Goal: Transaction & Acquisition: Purchase product/service

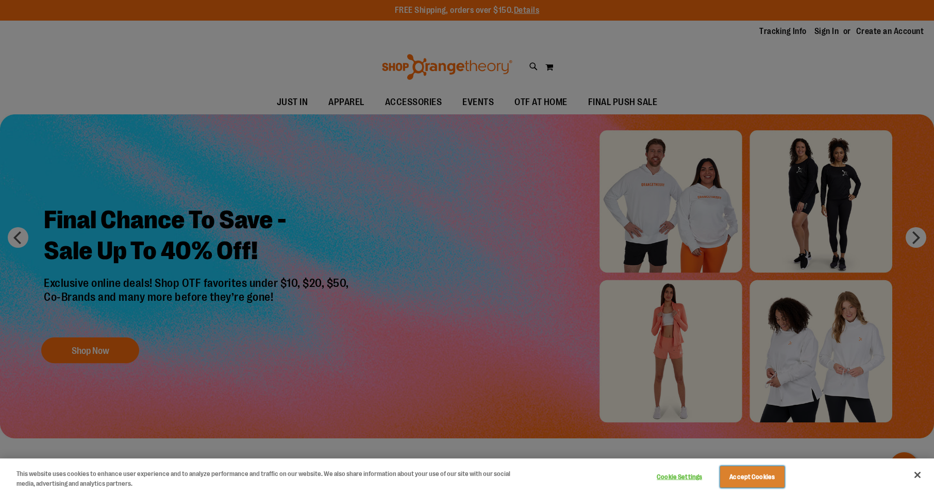
click at [757, 472] on button "Accept Cookies" at bounding box center [752, 478] width 64 height 22
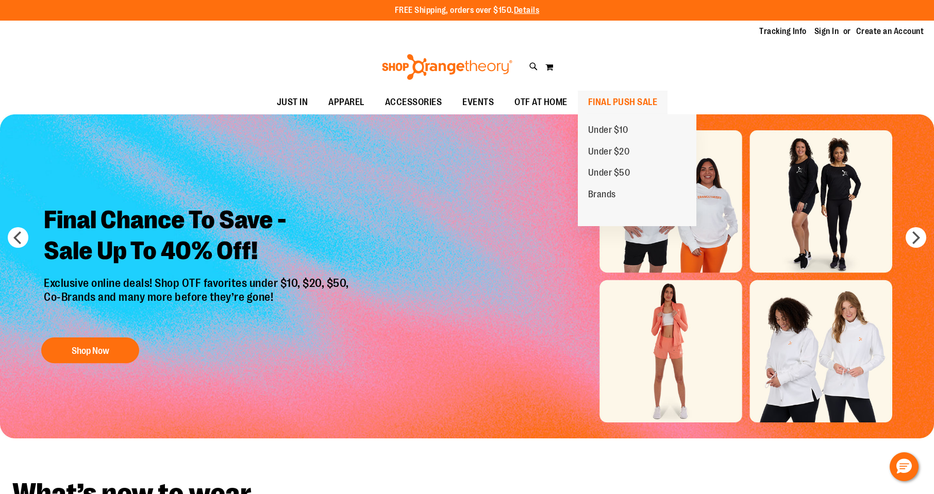
click at [638, 98] on span "FINAL PUSH SALE" at bounding box center [623, 102] width 70 height 23
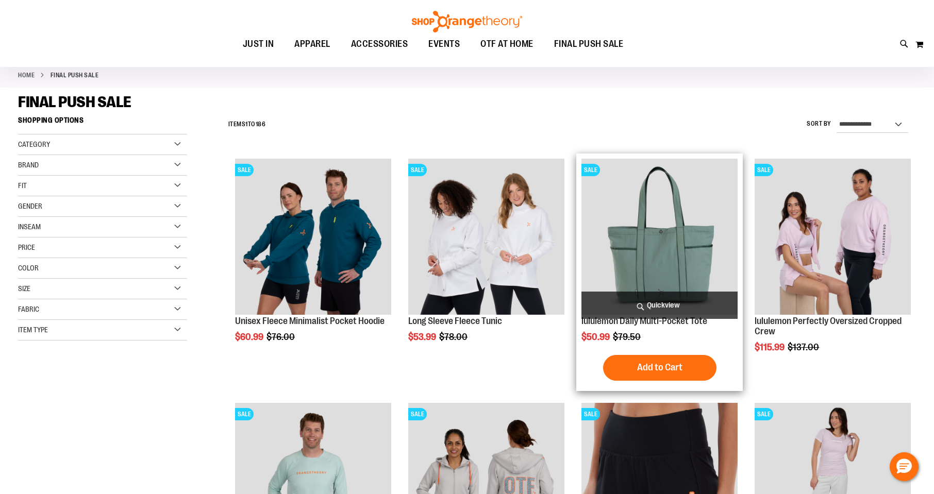
scroll to position [52, 0]
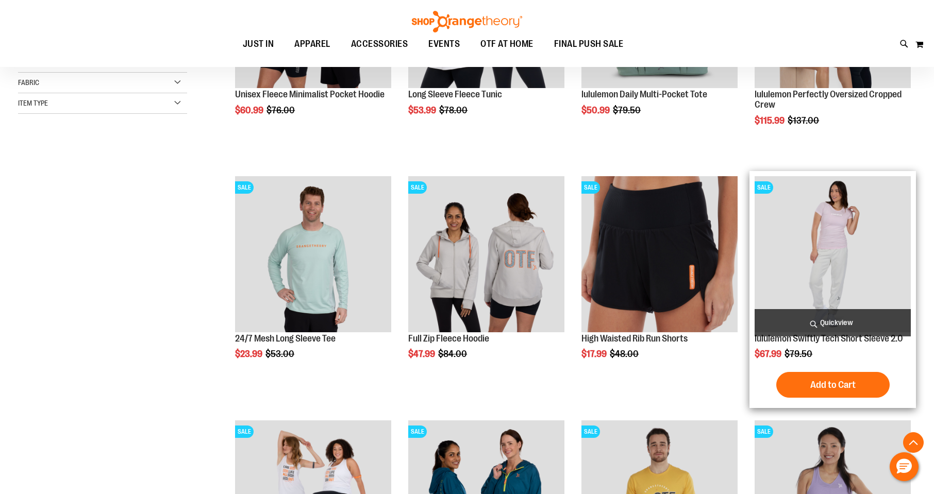
scroll to position [258, 0]
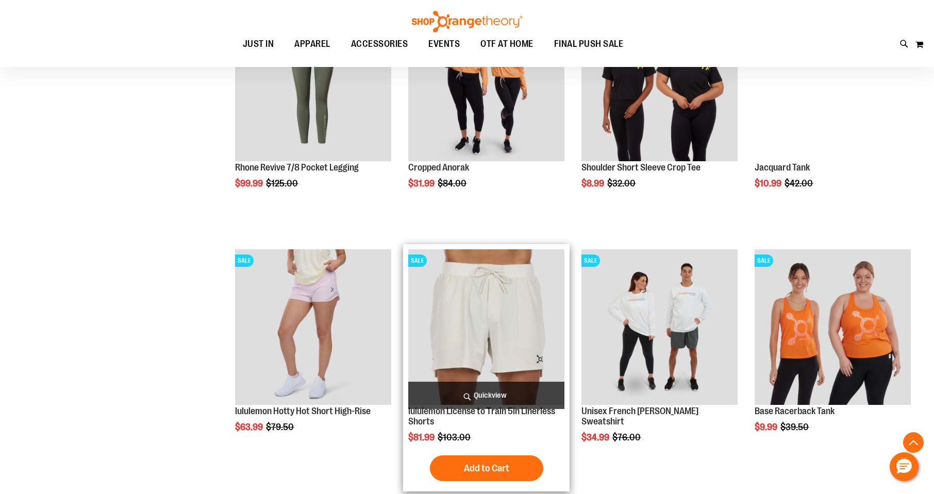
scroll to position [1031, 0]
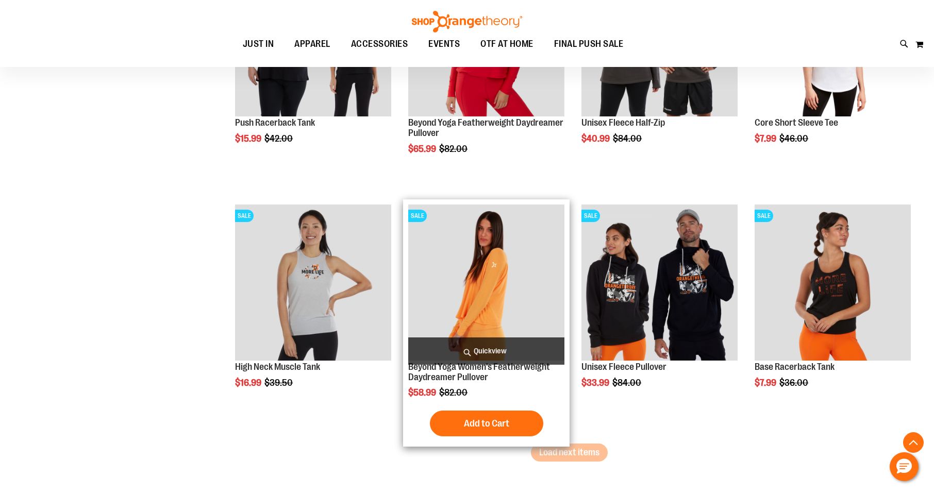
scroll to position [1959, 0]
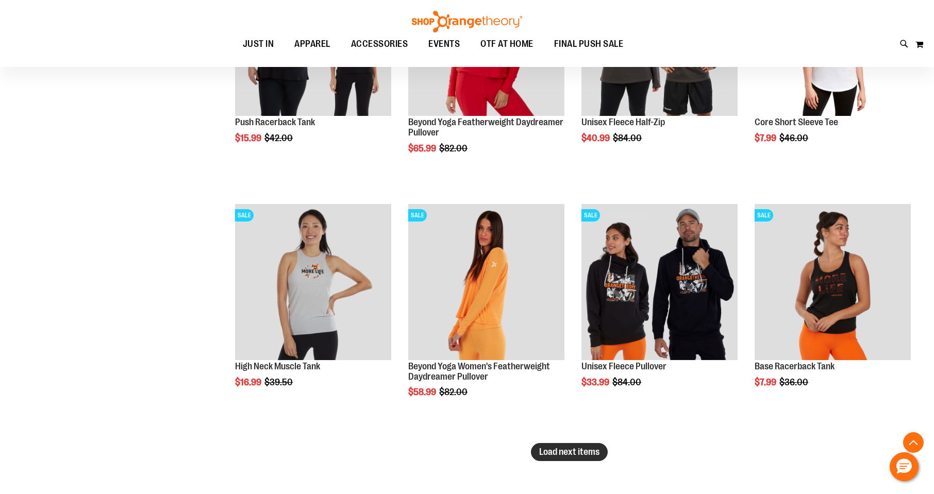
click at [588, 457] on button "Load next items" at bounding box center [569, 452] width 77 height 18
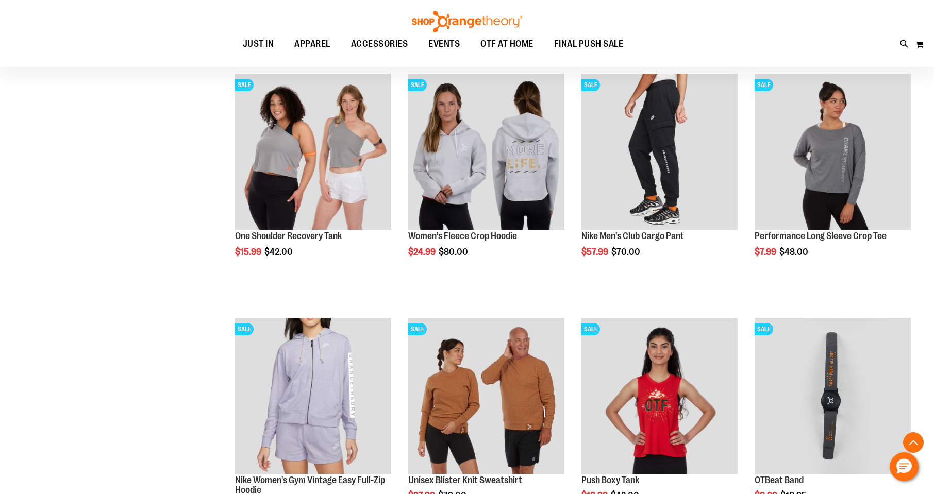
scroll to position [2835, 0]
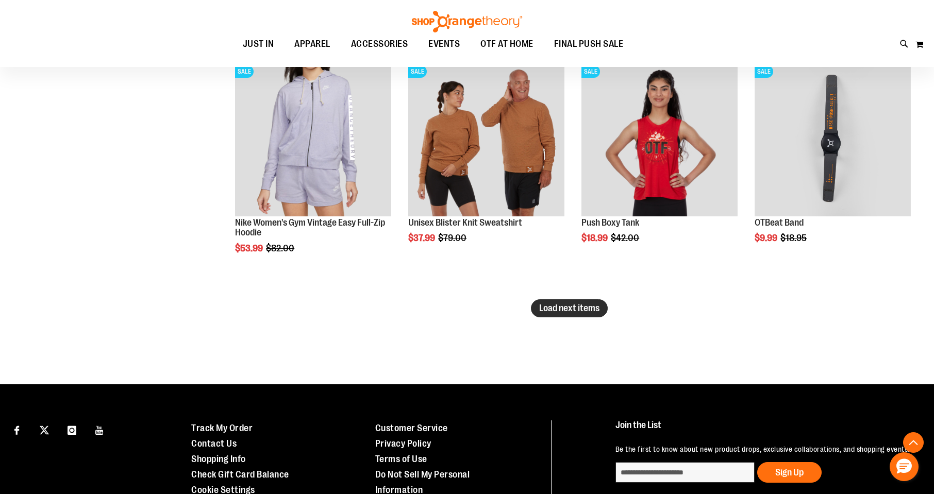
click at [564, 300] on button "Load next items" at bounding box center [569, 309] width 77 height 18
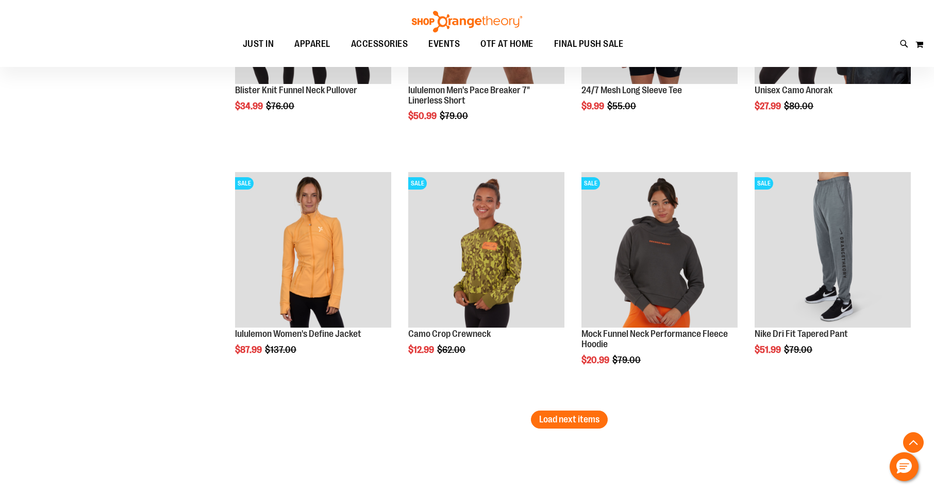
scroll to position [3505, 0]
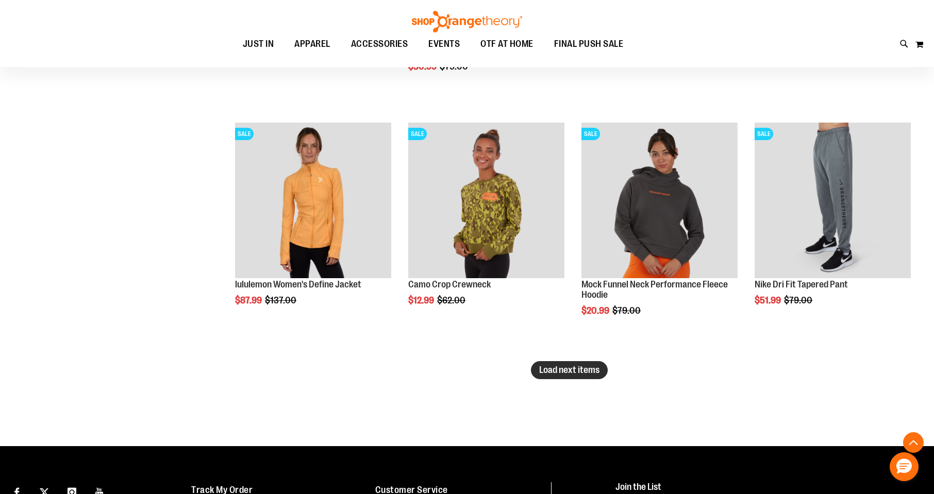
click at [565, 374] on span "Load next items" at bounding box center [569, 370] width 60 height 10
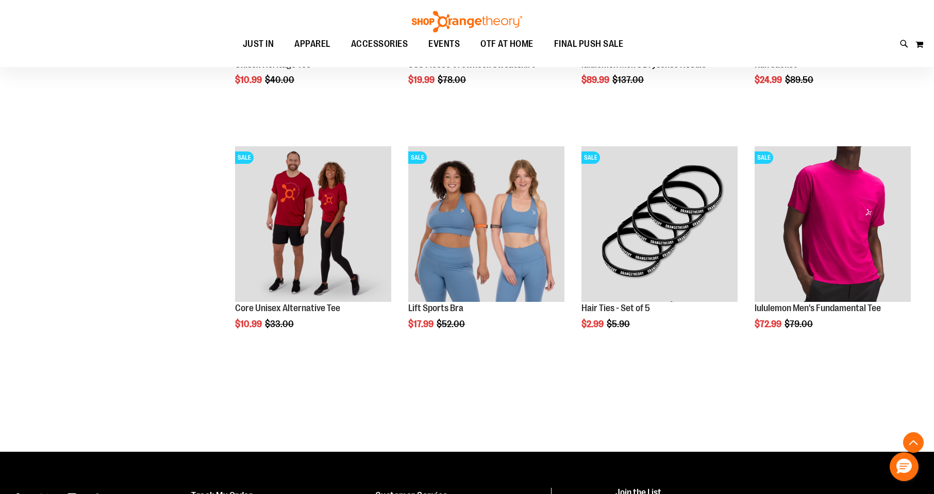
scroll to position [4227, 0]
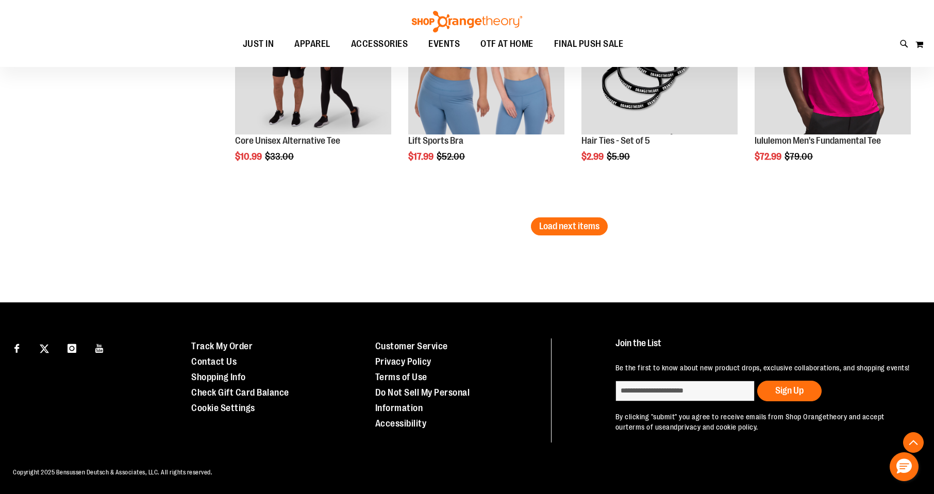
click at [562, 216] on li "SALE Lift Sports Bra $17.99 Regular Price $52.00 Quickview Add to Cart In stock" at bounding box center [486, 96] width 167 height 244
click at [562, 227] on span "Load next items" at bounding box center [569, 226] width 60 height 10
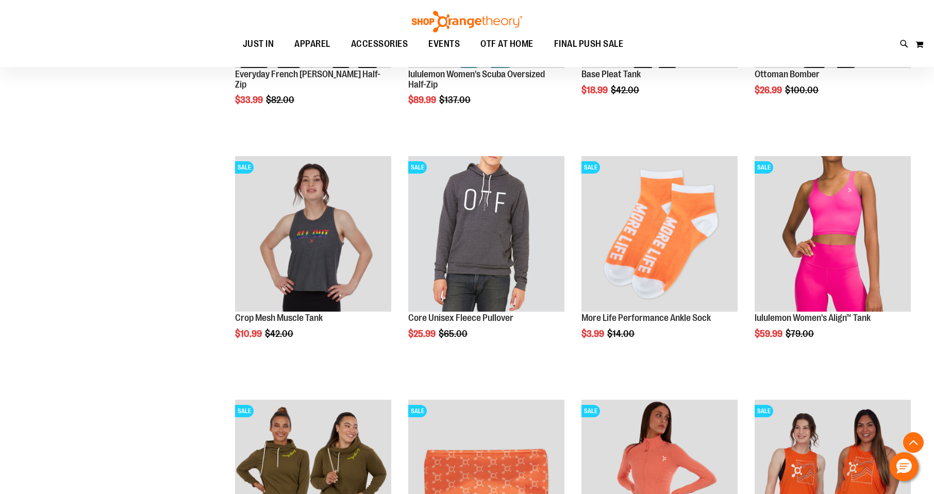
scroll to position [5052, 0]
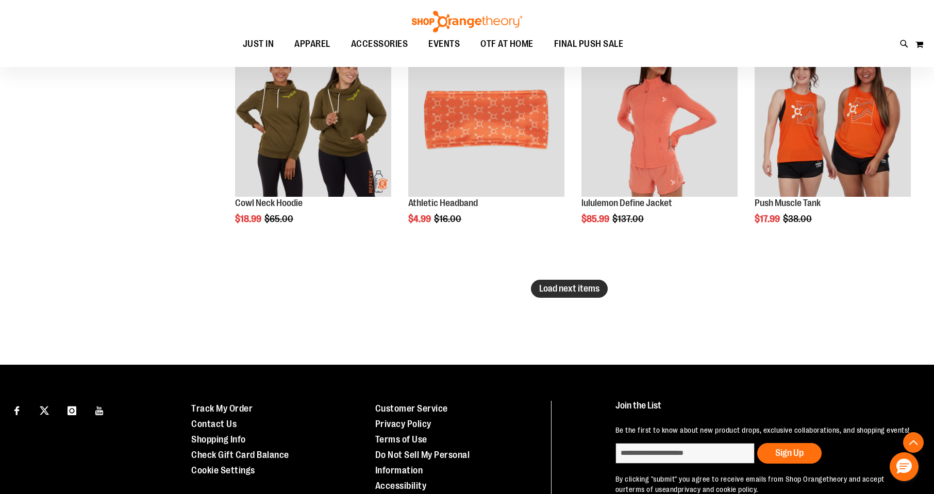
click at [558, 288] on span "Load next items" at bounding box center [569, 289] width 60 height 10
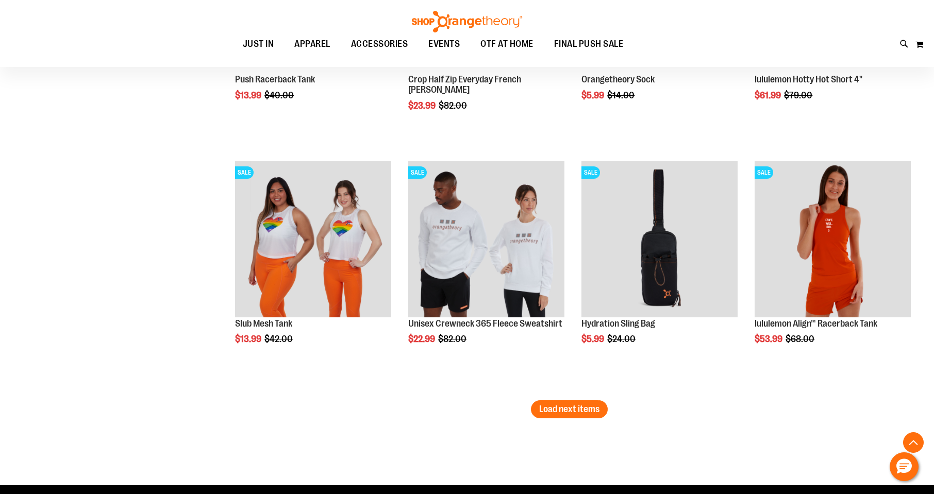
scroll to position [5671, 0]
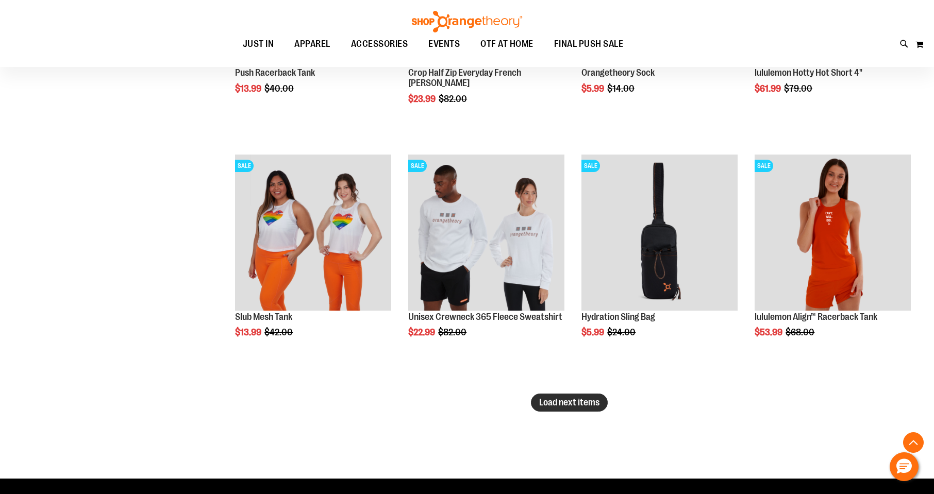
click at [571, 402] on span "Load next items" at bounding box center [569, 402] width 60 height 10
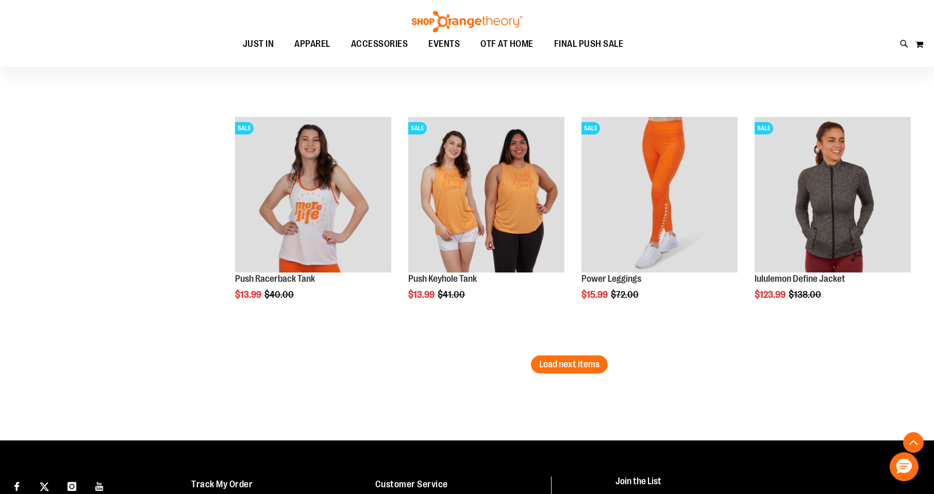
scroll to position [6444, 0]
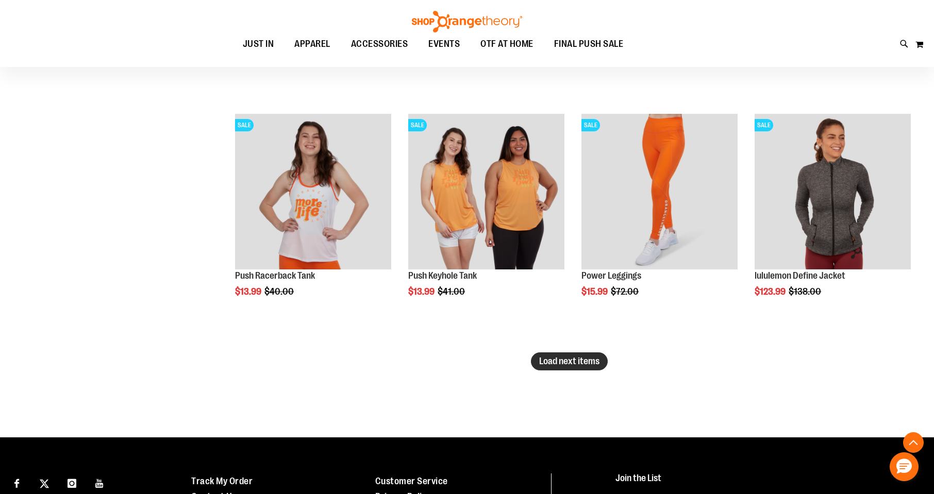
click at [574, 357] on span "Load next items" at bounding box center [569, 361] width 60 height 10
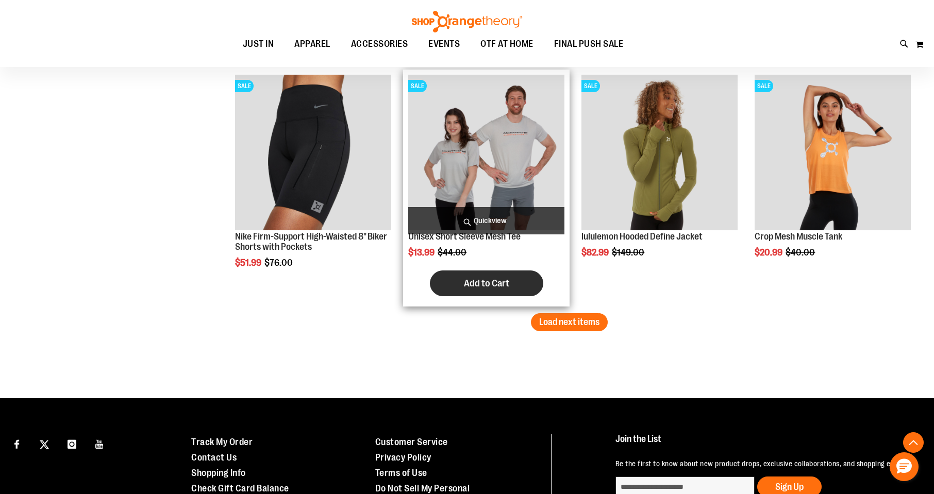
scroll to position [7217, 0]
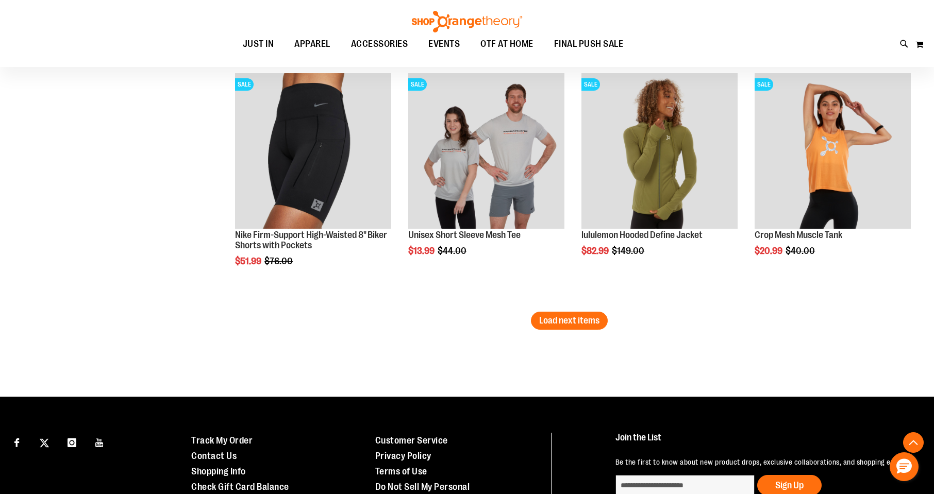
click at [567, 321] on span "Load next items" at bounding box center [569, 320] width 60 height 10
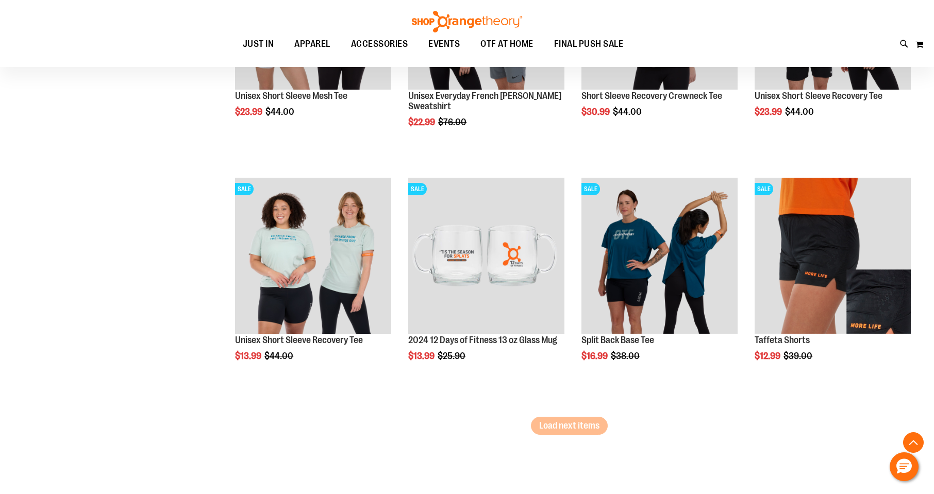
scroll to position [7887, 0]
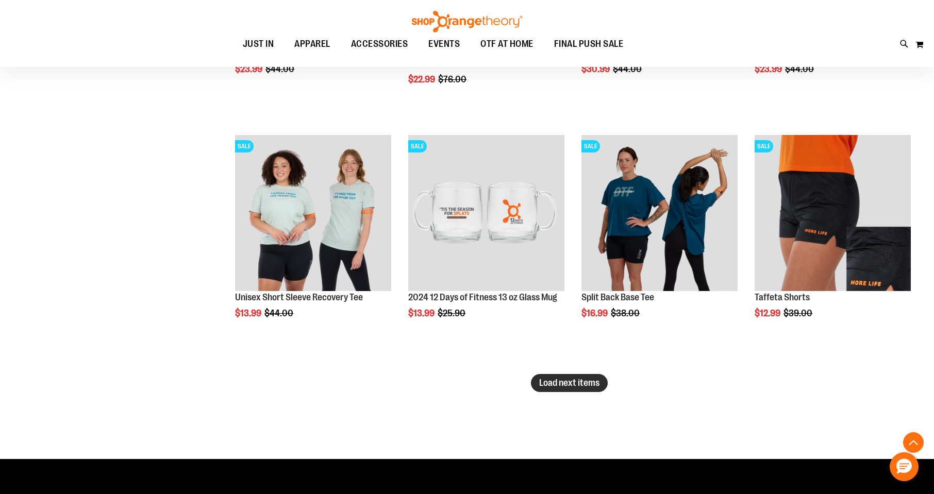
click at [580, 388] on span "Load next items" at bounding box center [569, 383] width 60 height 10
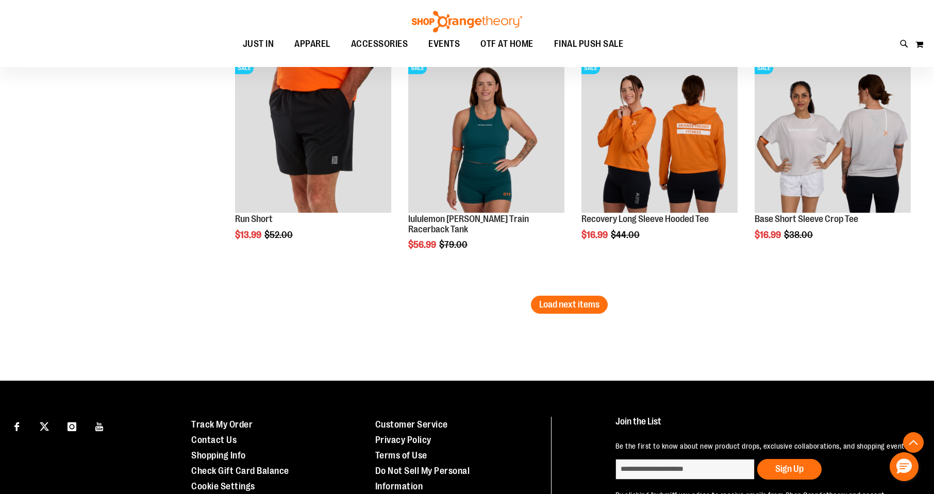
scroll to position [8712, 0]
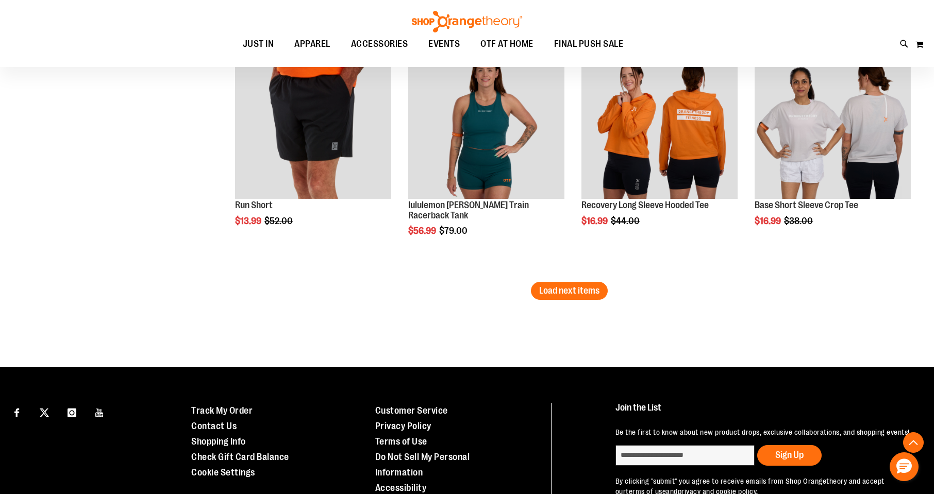
click at [560, 291] on span "Load next items" at bounding box center [569, 291] width 60 height 10
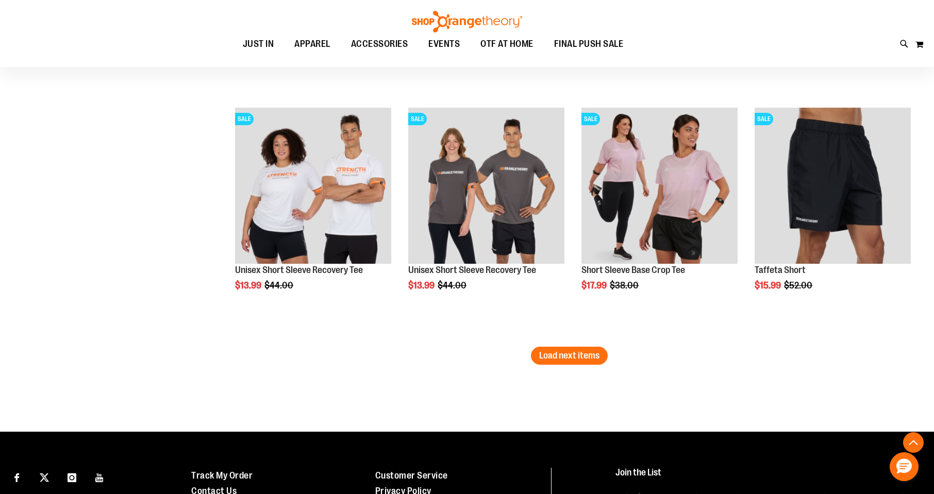
scroll to position [9382, 0]
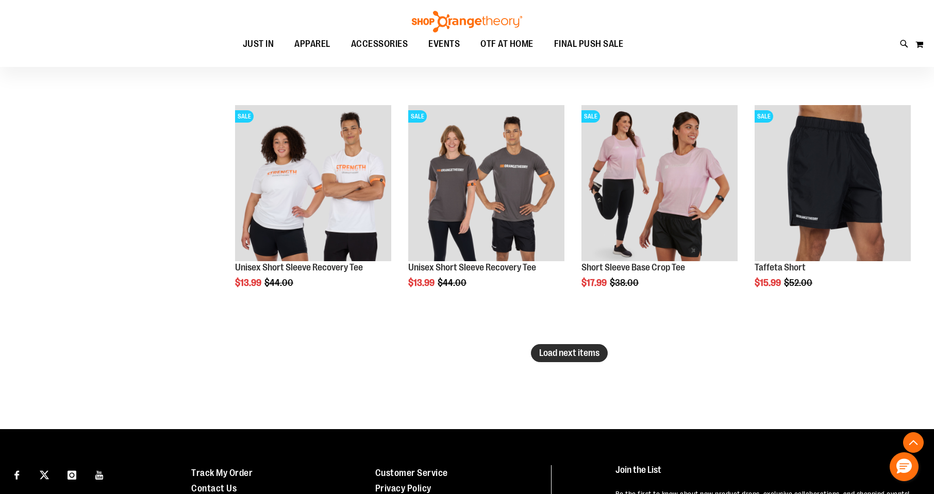
click at [563, 357] on span "Load next items" at bounding box center [569, 353] width 60 height 10
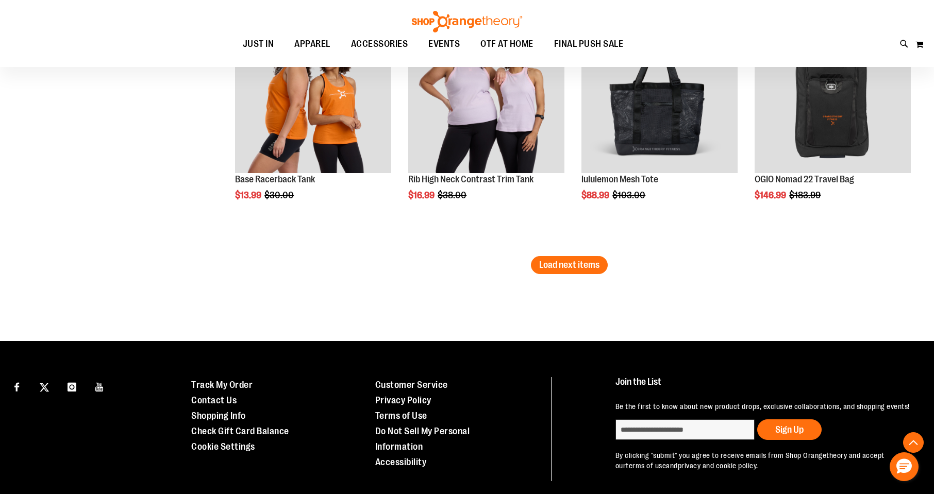
scroll to position [10207, 0]
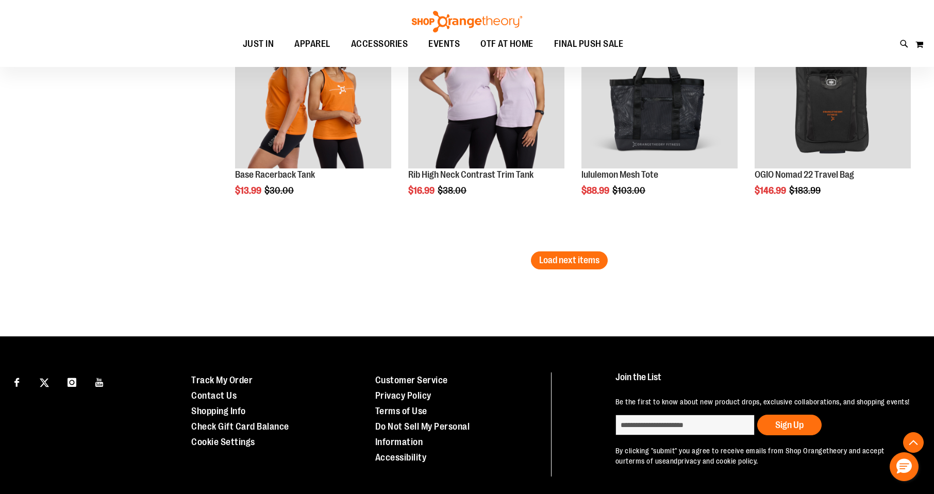
drag, startPoint x: 602, startPoint y: 262, endPoint x: 590, endPoint y: 259, distance: 12.8
click at [590, 260] on button "Load next items" at bounding box center [569, 261] width 77 height 18
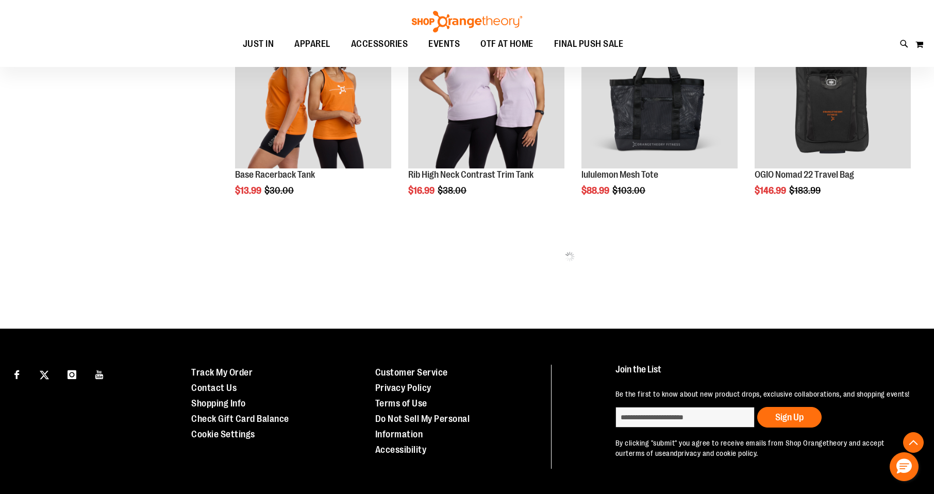
click at [590, 259] on div "Loading more products, please wait..." at bounding box center [569, 257] width 693 height 10
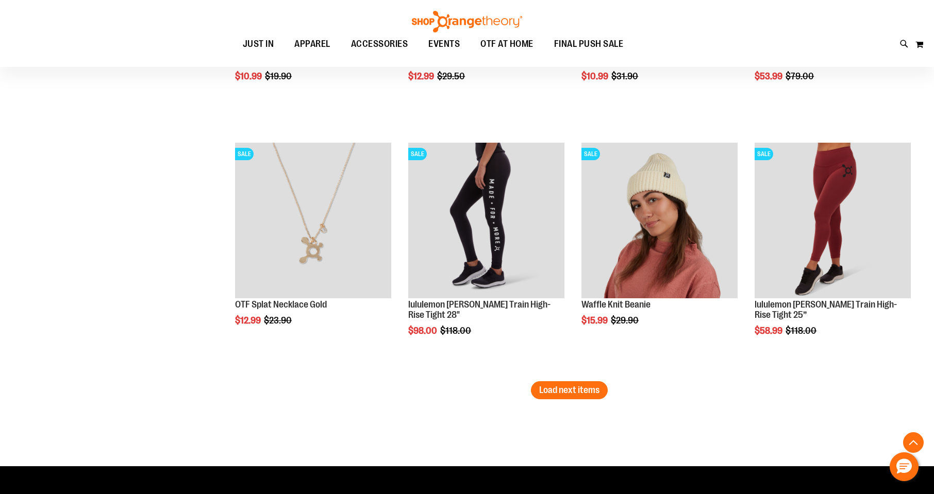
scroll to position [10826, 0]
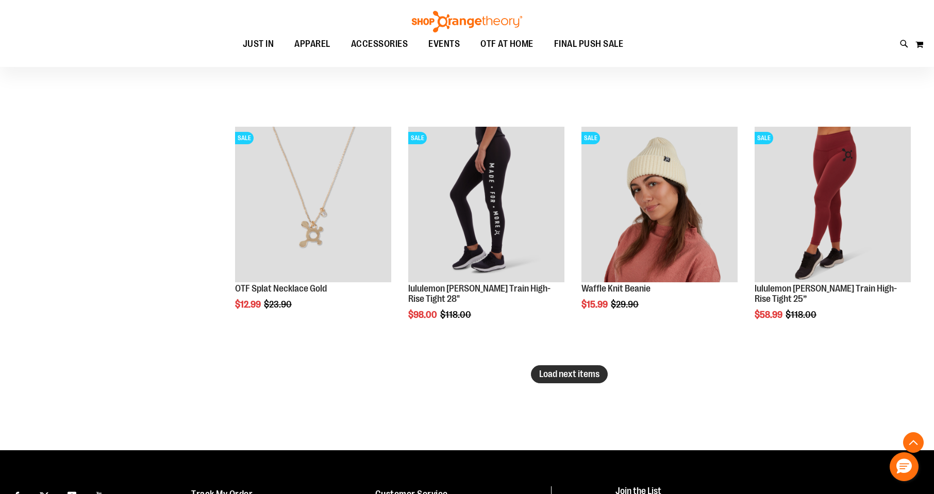
click at [543, 372] on span "Load next items" at bounding box center [569, 374] width 60 height 10
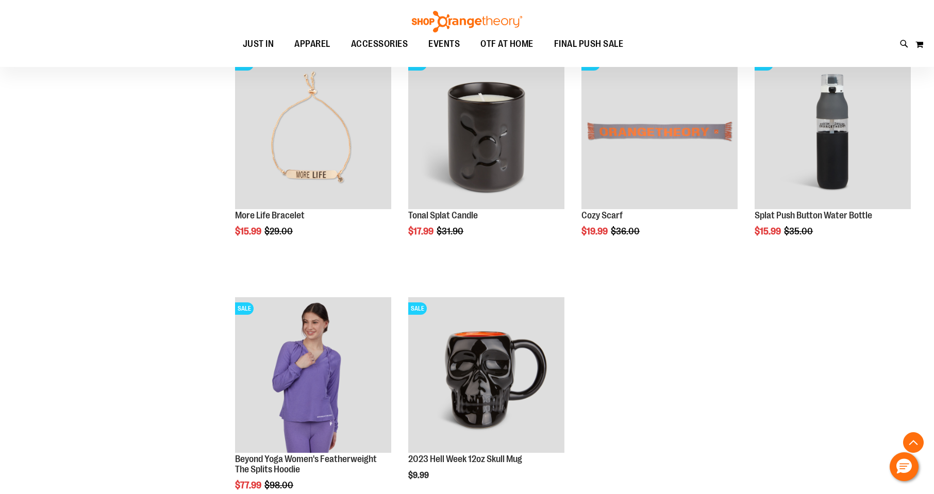
scroll to position [11084, 0]
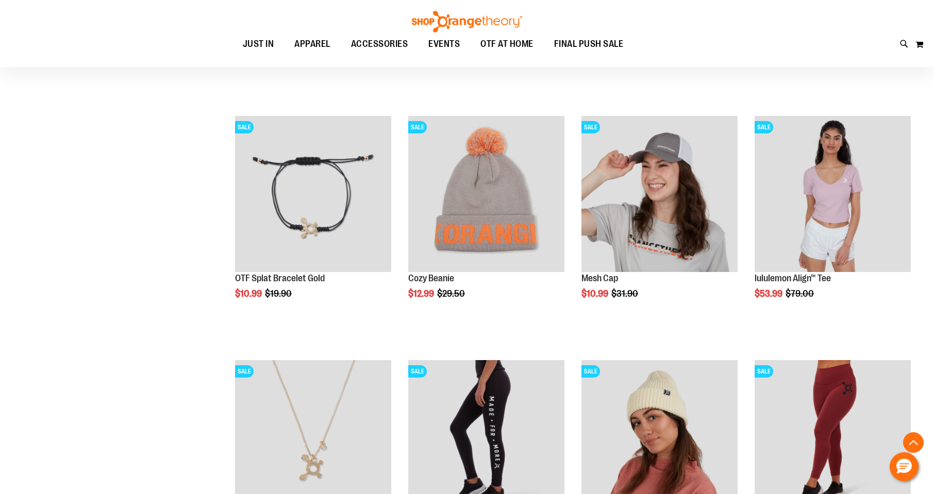
scroll to position [10359, 0]
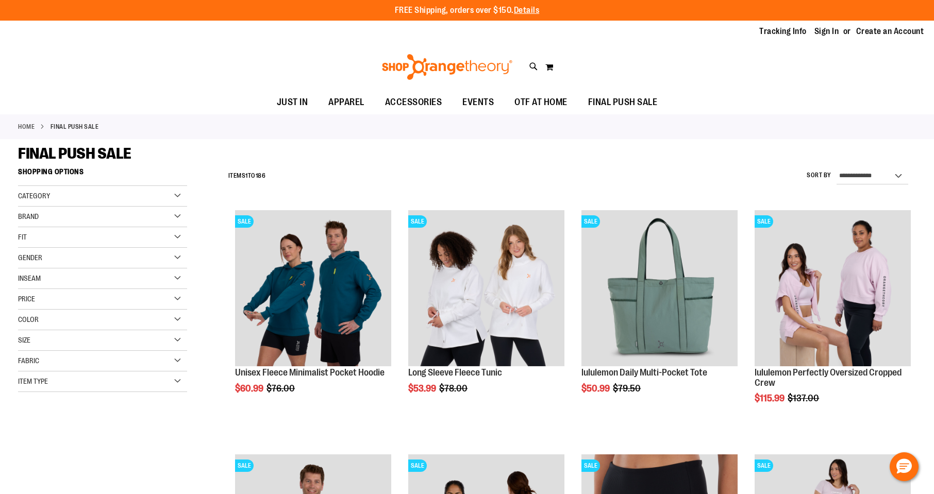
click at [41, 340] on div "Size" at bounding box center [102, 340] width 169 height 21
click at [26, 370] on div "XS" at bounding box center [27, 366] width 15 height 15
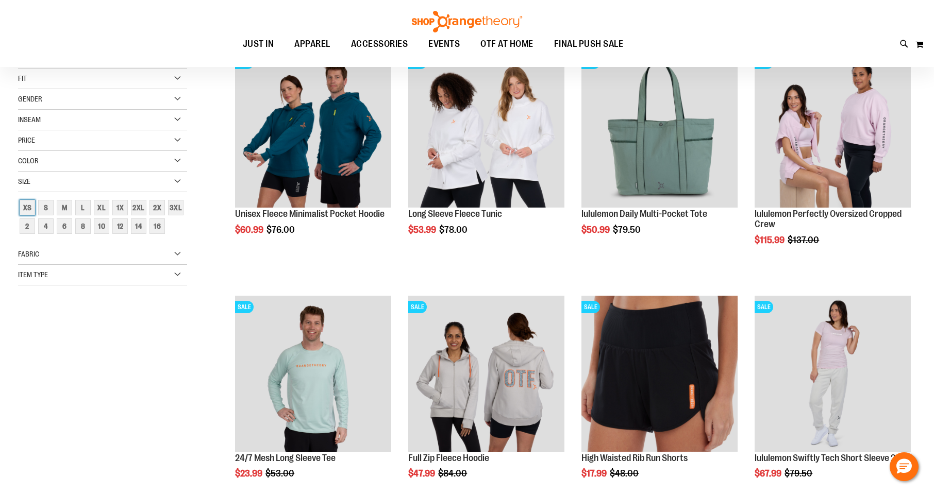
scroll to position [163, 0]
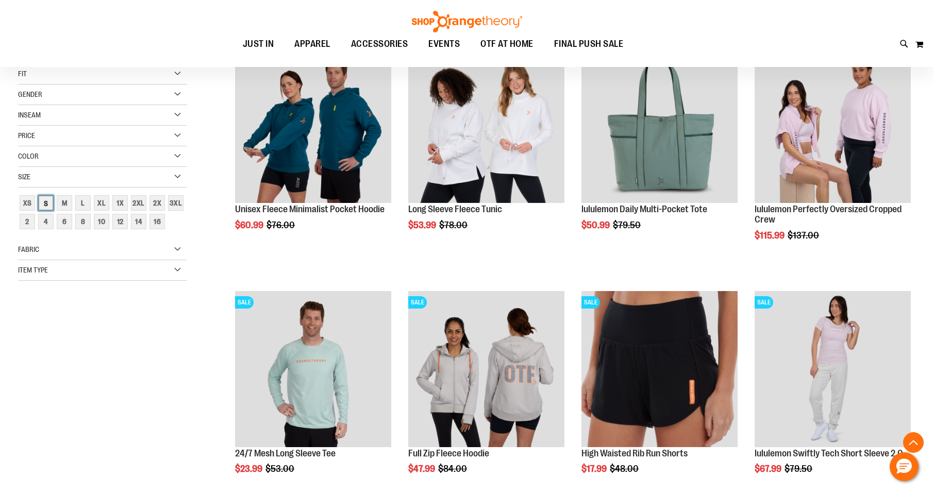
click at [44, 202] on div "S" at bounding box center [45, 202] width 15 height 15
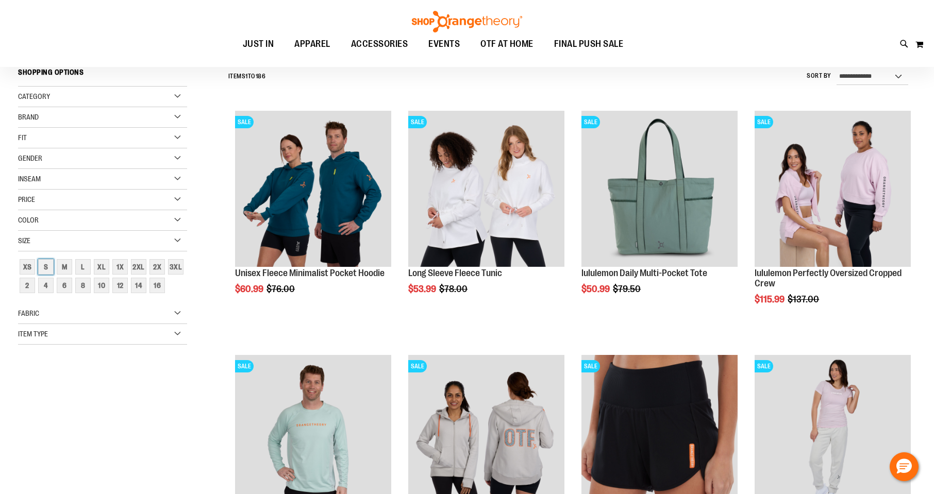
scroll to position [96, 0]
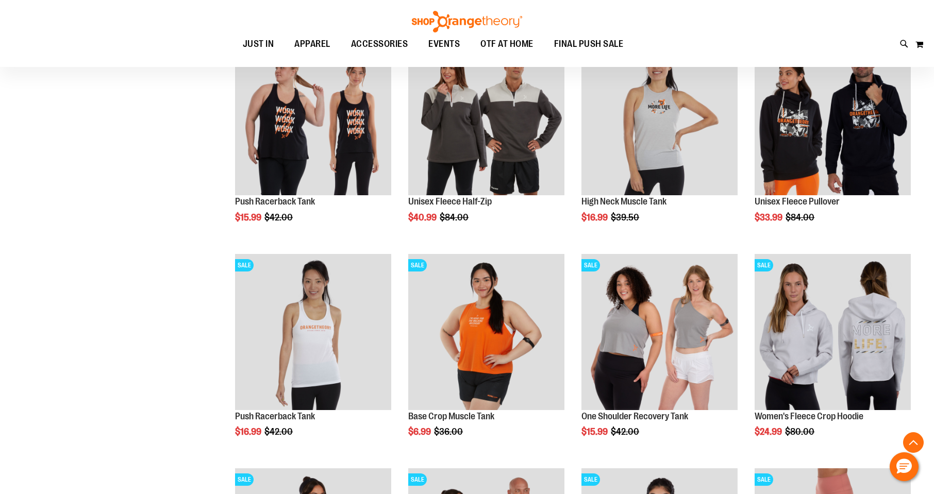
scroll to position [818, 0]
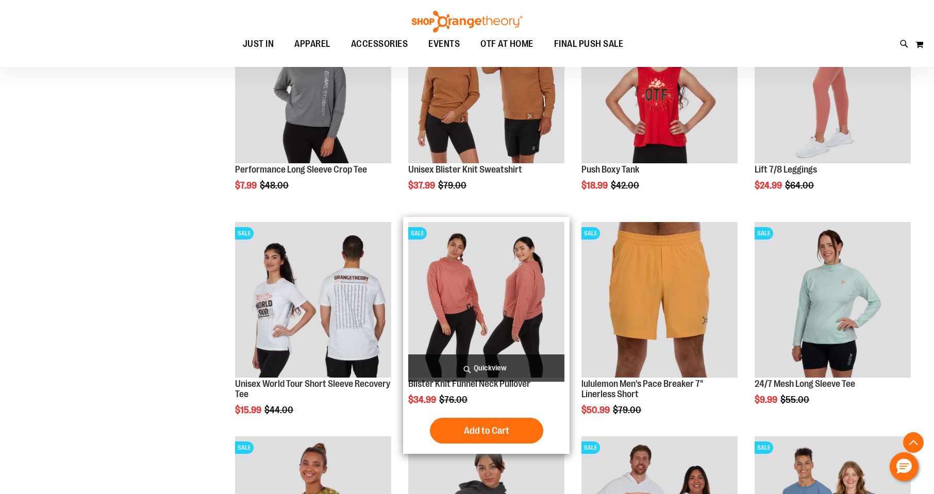
scroll to position [1024, 0]
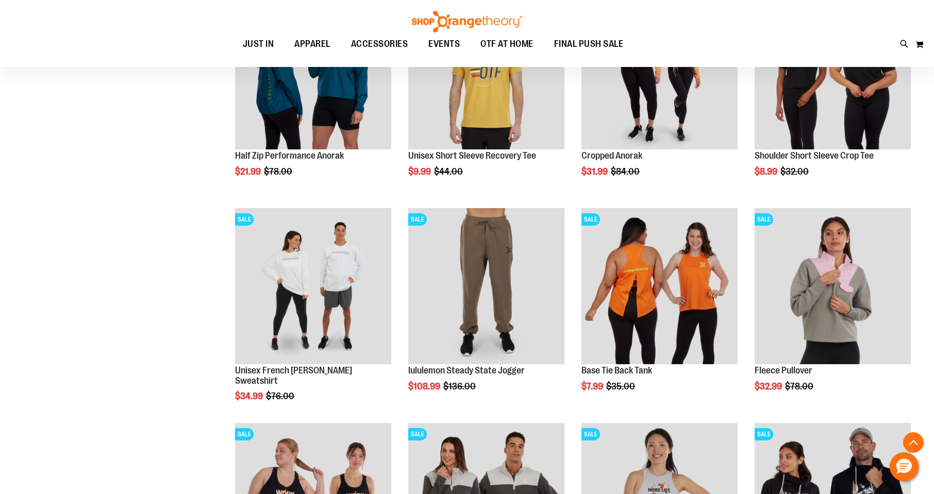
scroll to position [405, 0]
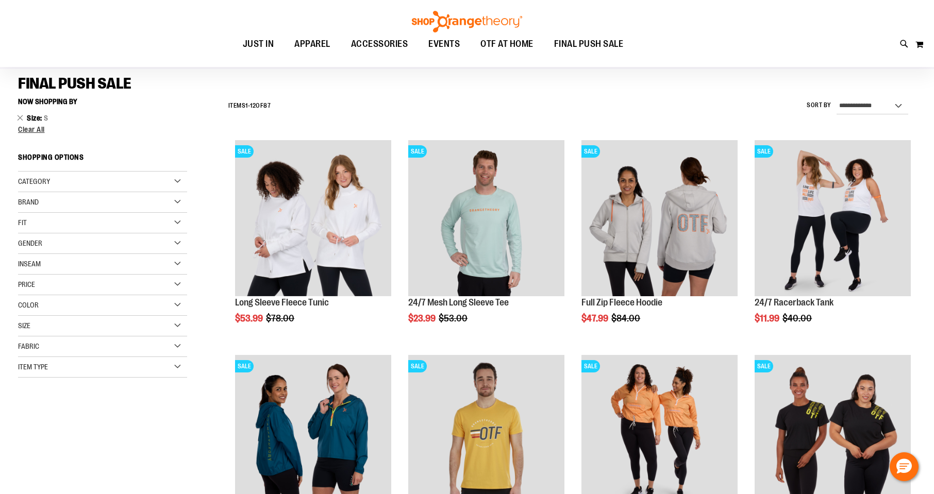
scroll to position [44, 0]
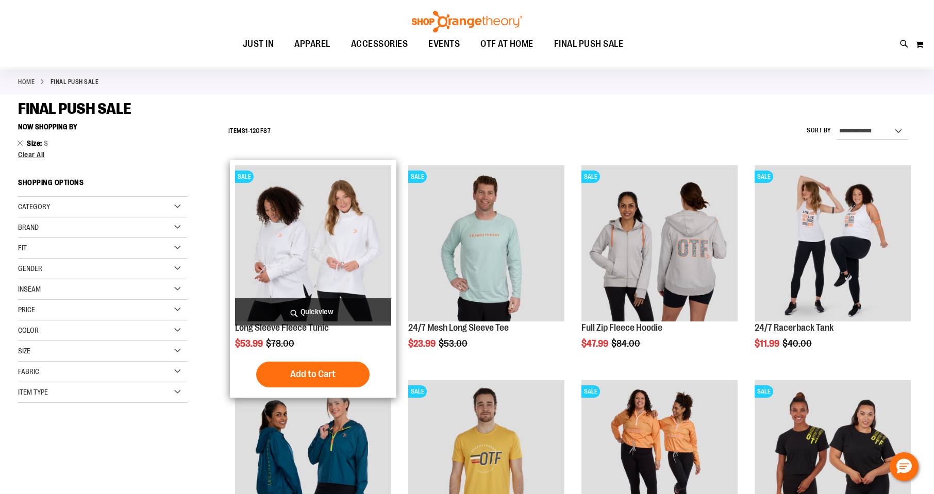
drag, startPoint x: 331, startPoint y: 155, endPoint x: 315, endPoint y: 184, distance: 33.0
click at [315, 184] on img "product" at bounding box center [313, 243] width 156 height 156
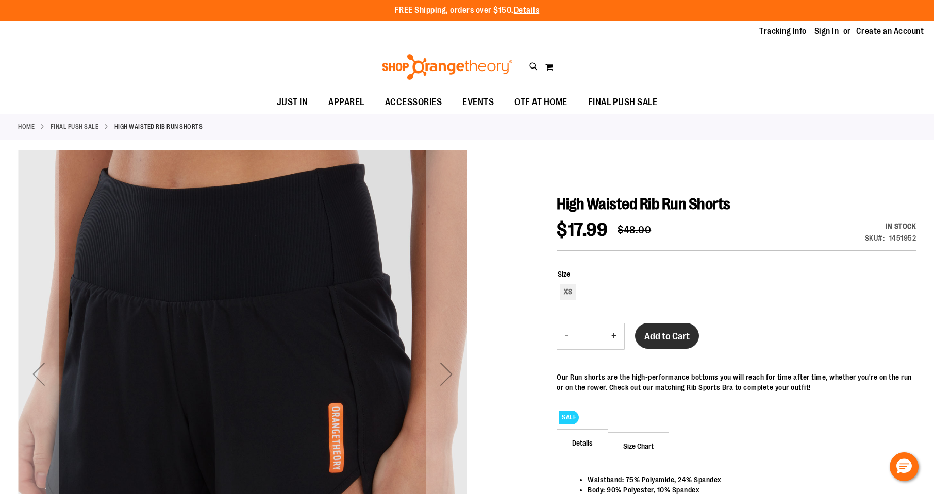
click at [673, 344] on button "Add to Cart" at bounding box center [667, 336] width 64 height 26
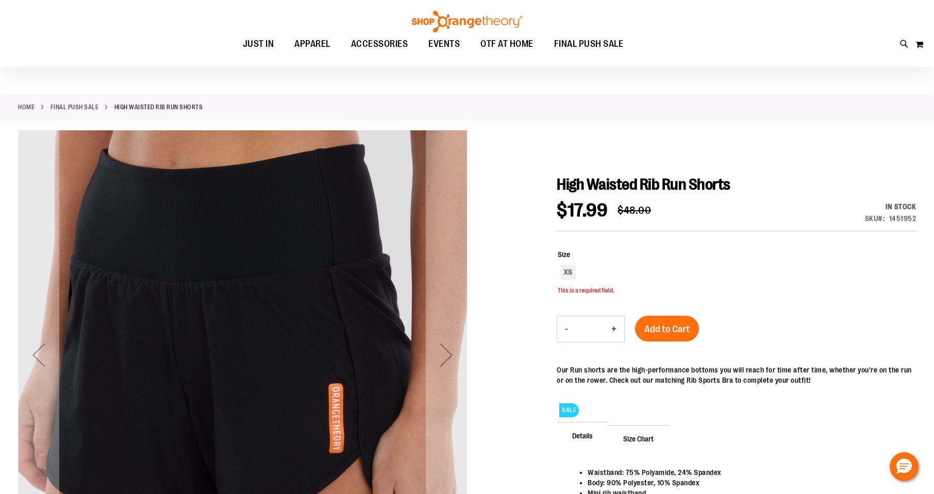
scroll to position [22, 0]
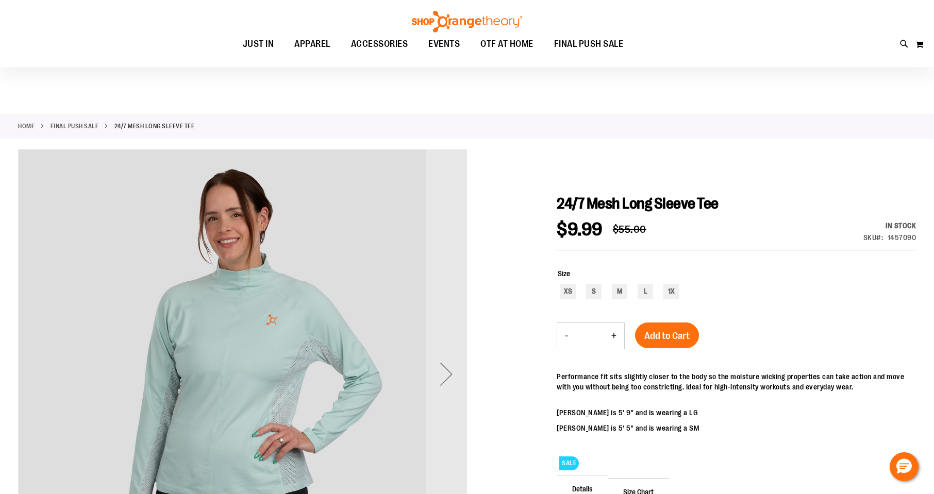
scroll to position [103, 0]
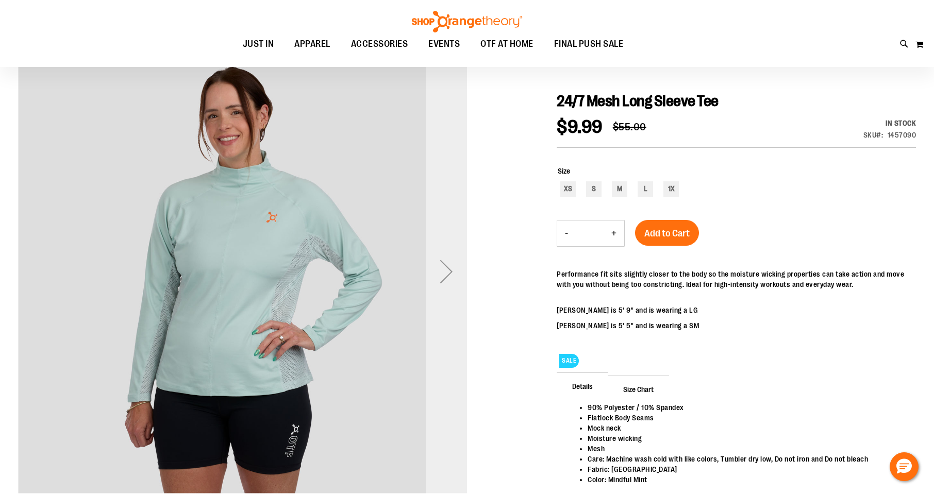
click at [455, 273] on div "Next" at bounding box center [446, 271] width 41 height 41
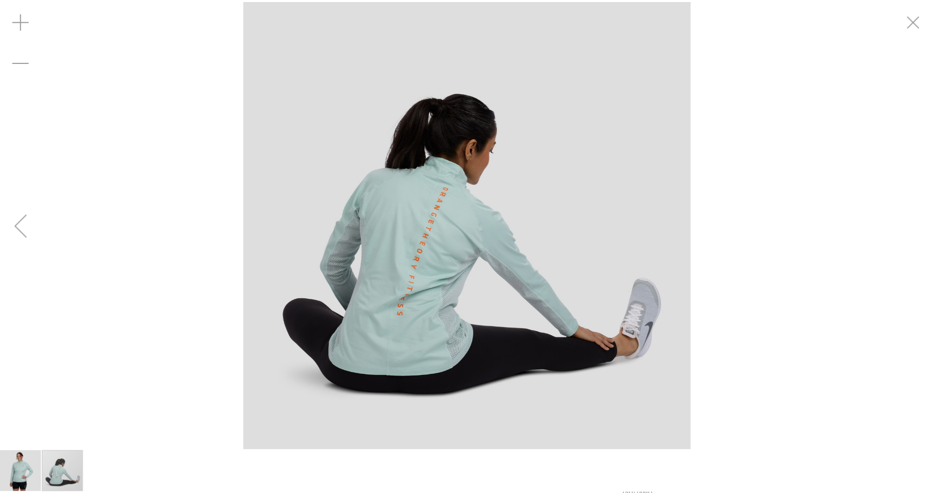
scroll to position [102, 0]
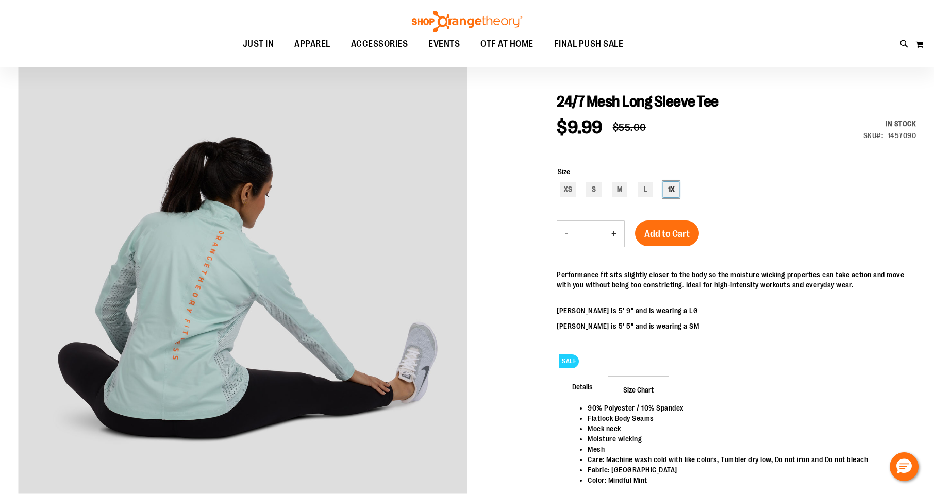
click at [675, 194] on div "1X" at bounding box center [670, 189] width 15 height 15
type input "***"
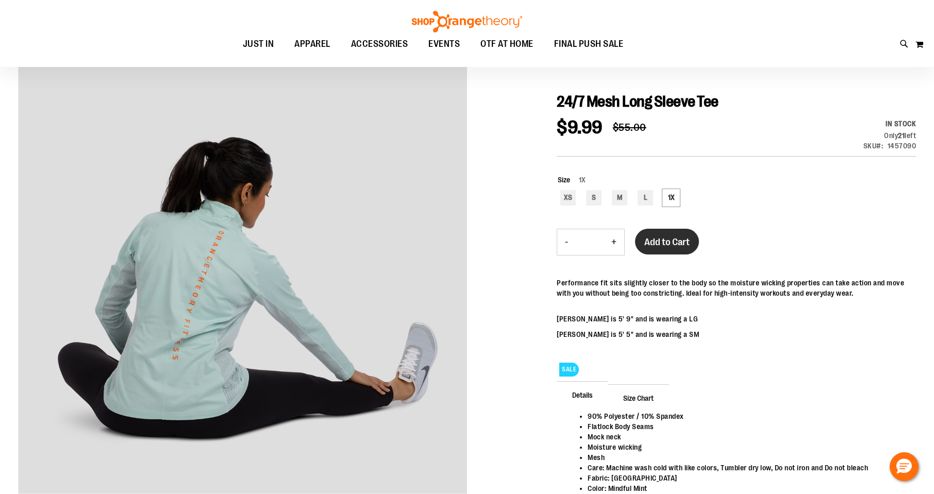
click at [670, 242] on span "Add to Cart" at bounding box center [666, 242] width 45 height 11
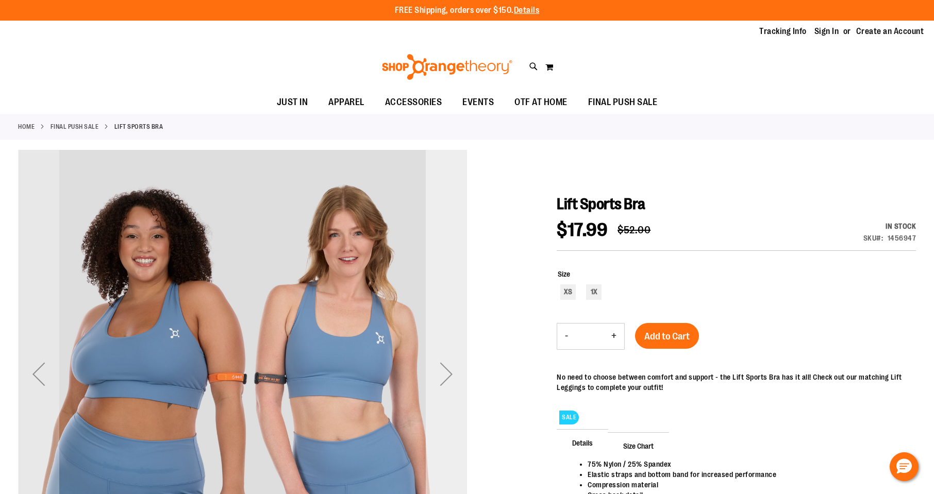
click at [445, 372] on div "Next" at bounding box center [446, 374] width 41 height 41
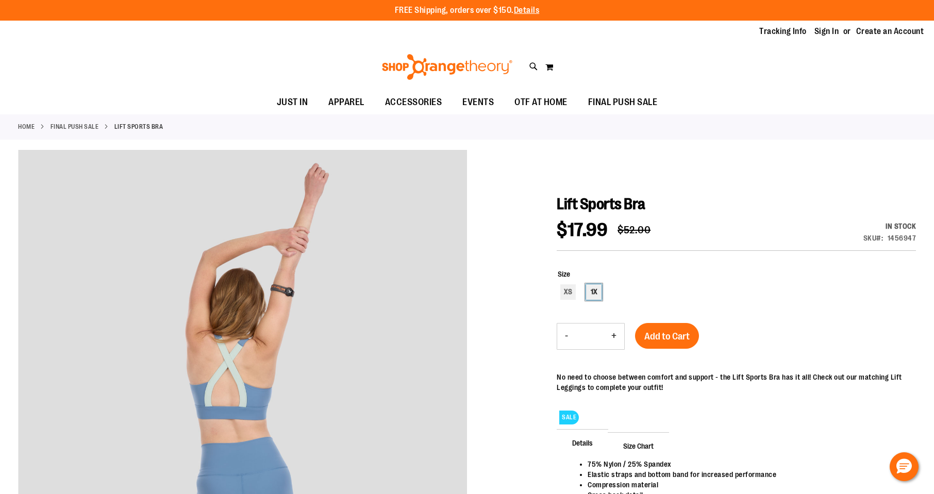
click at [594, 295] on div "1X" at bounding box center [593, 292] width 15 height 15
type input "***"
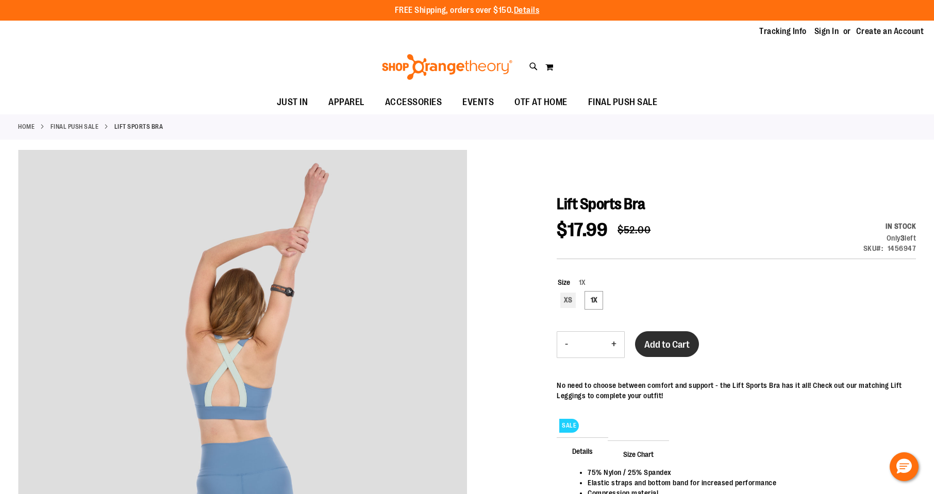
click at [659, 337] on button "Add to Cart" at bounding box center [667, 344] width 64 height 26
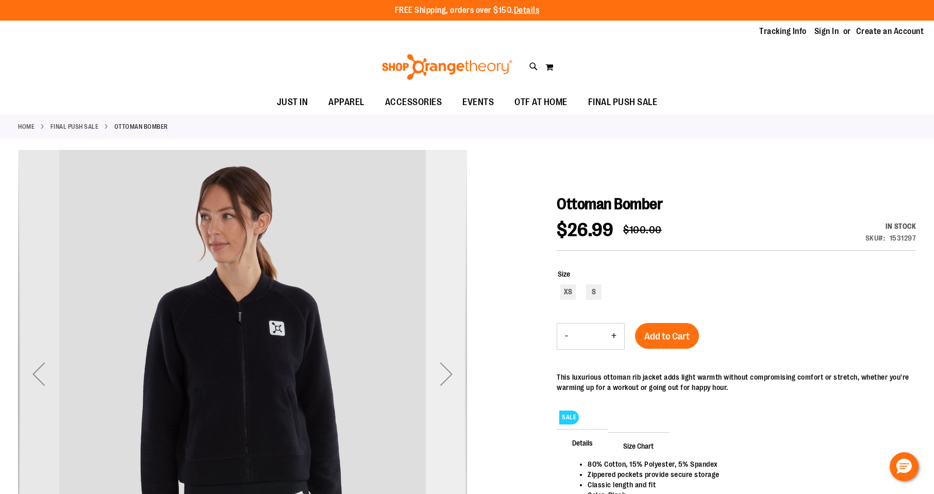
click at [440, 381] on div "Next" at bounding box center [446, 374] width 41 height 41
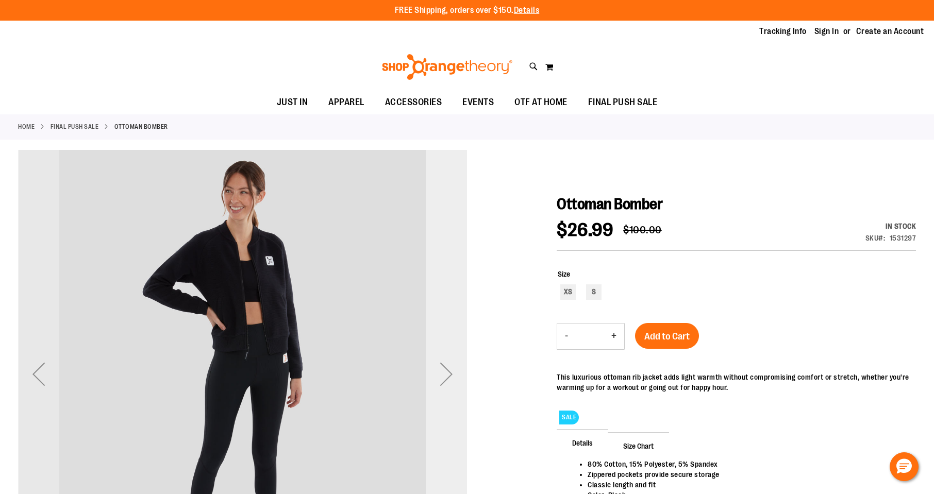
click at [440, 381] on div "Next" at bounding box center [446, 374] width 41 height 41
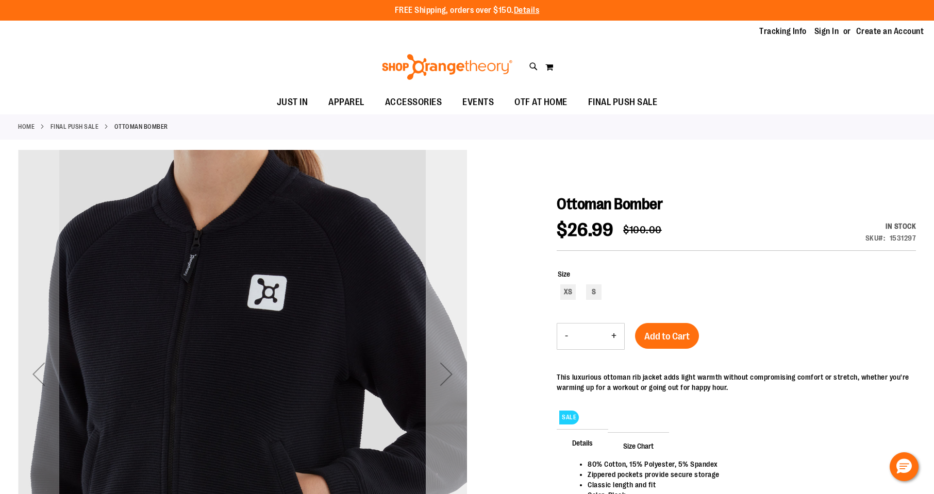
click at [440, 381] on div "Next" at bounding box center [446, 374] width 41 height 41
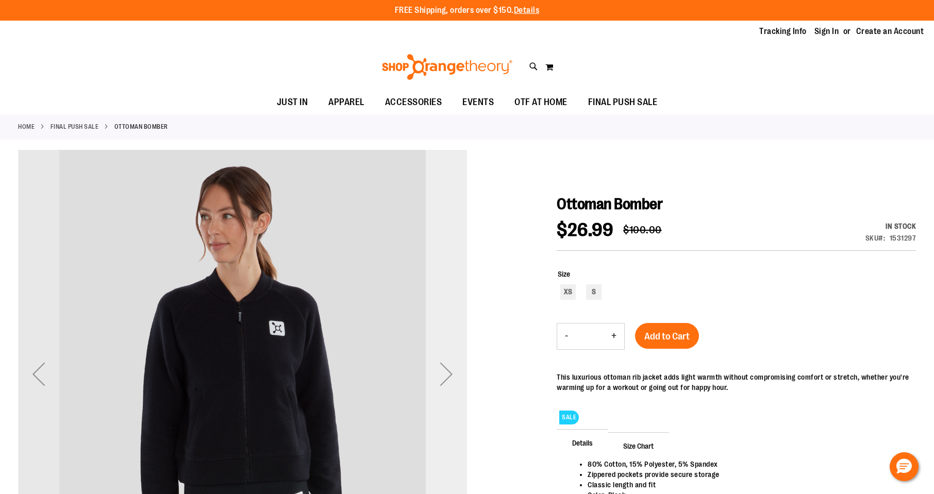
click at [440, 381] on div "Next" at bounding box center [446, 374] width 41 height 41
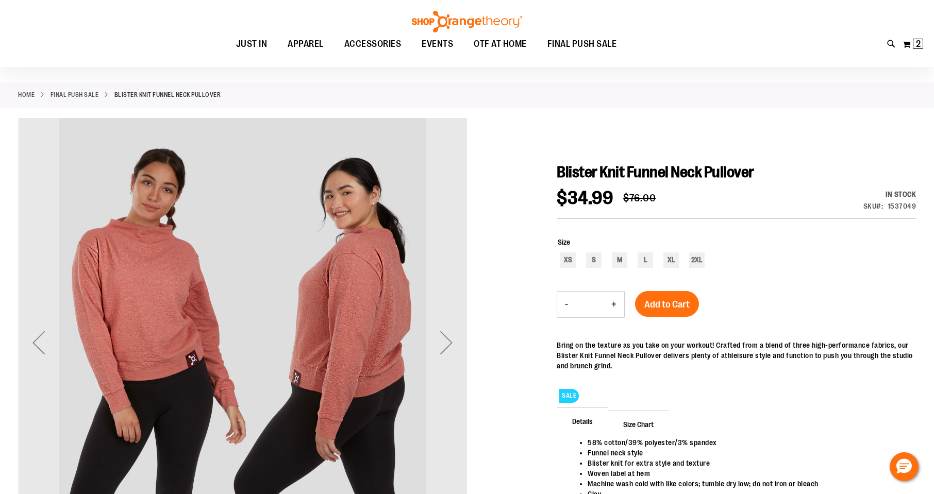
scroll to position [103, 0]
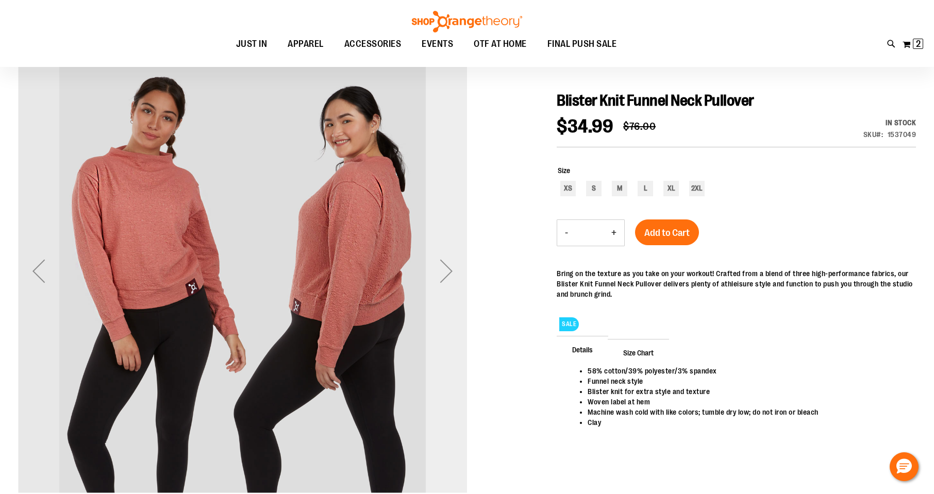
click at [442, 280] on div "Next" at bounding box center [446, 271] width 41 height 41
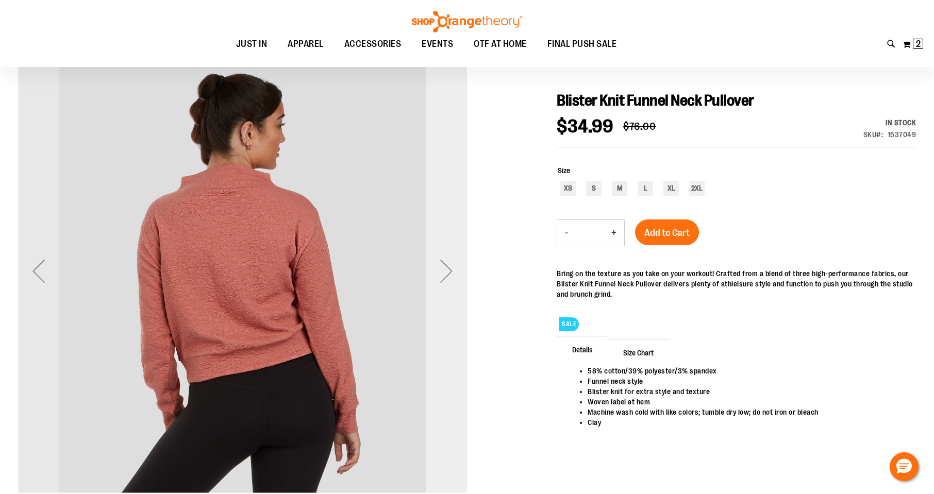
click at [442, 280] on div "Next" at bounding box center [446, 271] width 41 height 41
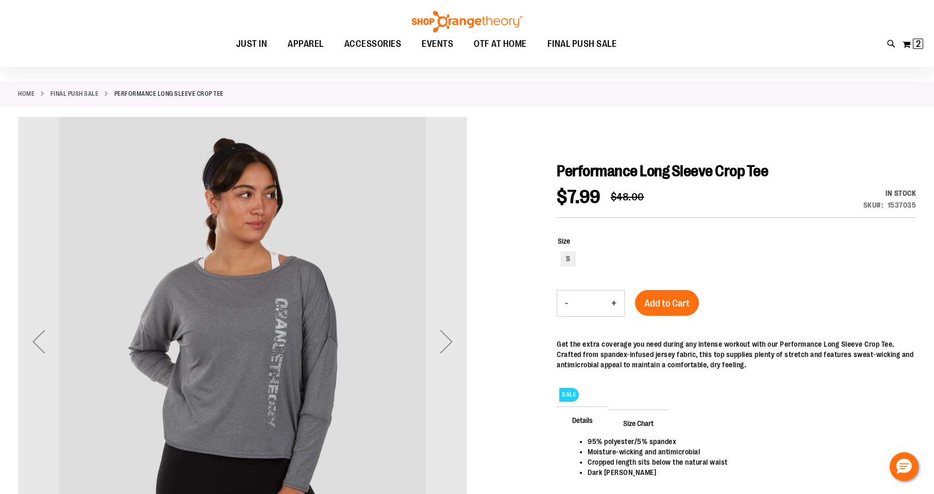
scroll to position [103, 0]
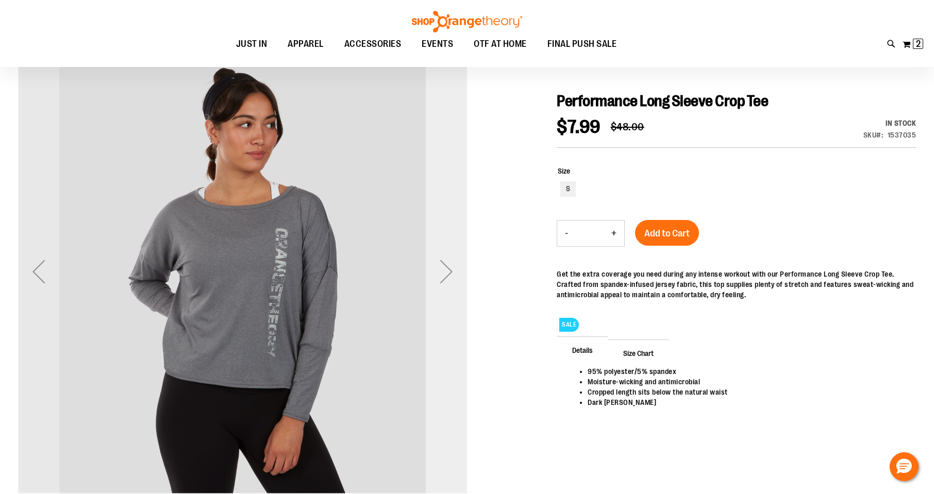
click at [454, 271] on div "Next" at bounding box center [446, 271] width 41 height 41
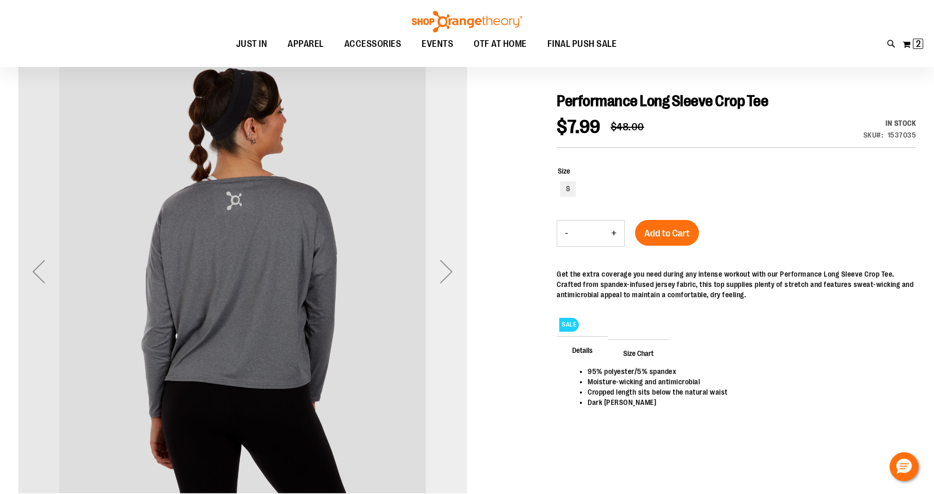
click at [454, 271] on div "Next" at bounding box center [446, 271] width 41 height 41
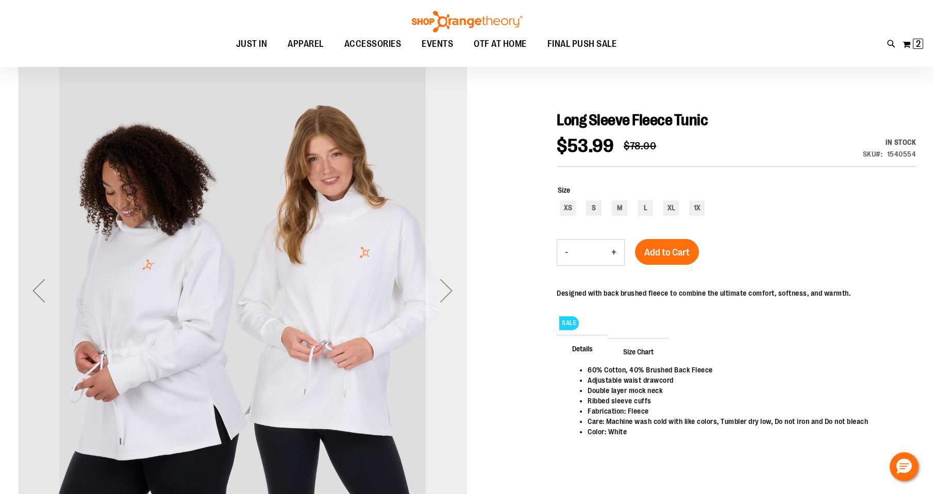
scroll to position [103, 0]
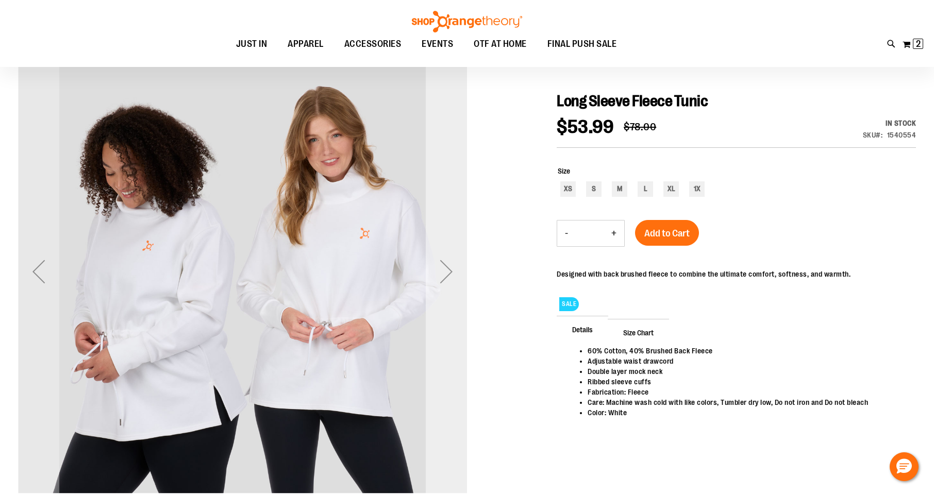
click at [441, 284] on div "Next" at bounding box center [446, 271] width 41 height 41
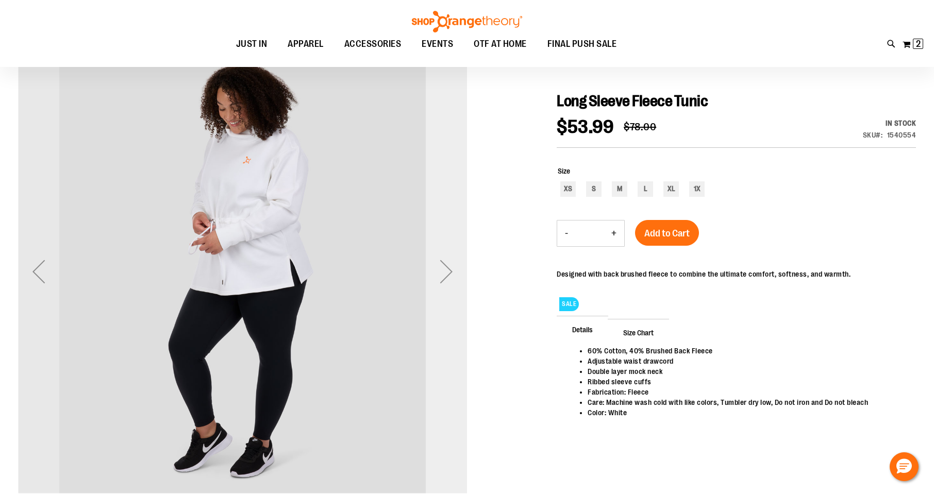
click at [441, 281] on div "Next" at bounding box center [446, 271] width 41 height 41
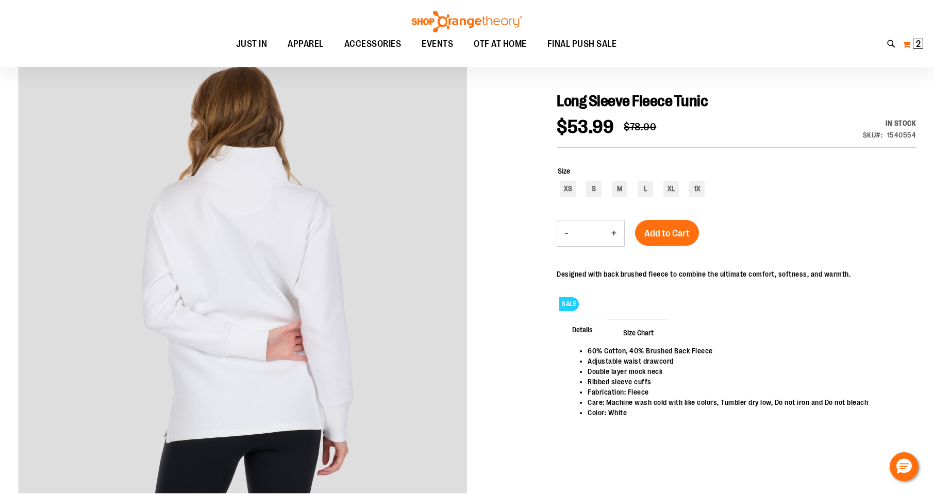
click at [917, 47] on span "2" at bounding box center [918, 44] width 5 height 10
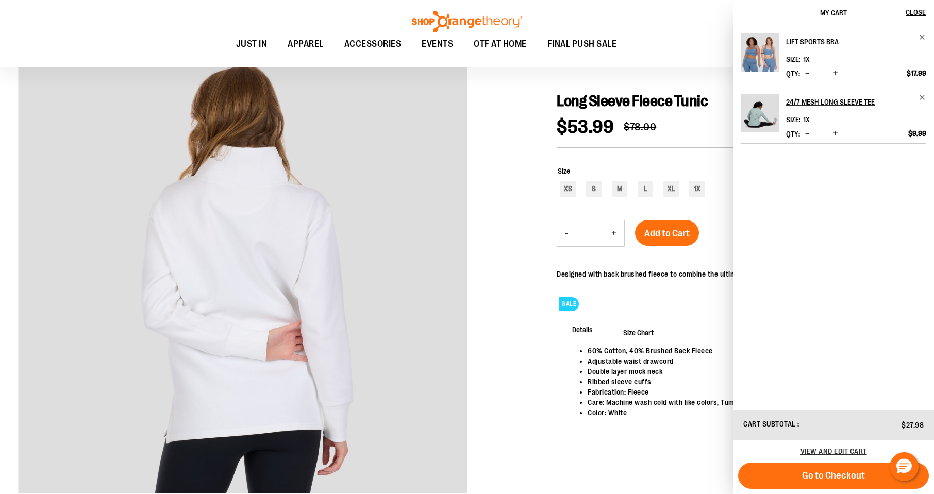
click at [530, 117] on div at bounding box center [467, 299] width 898 height 505
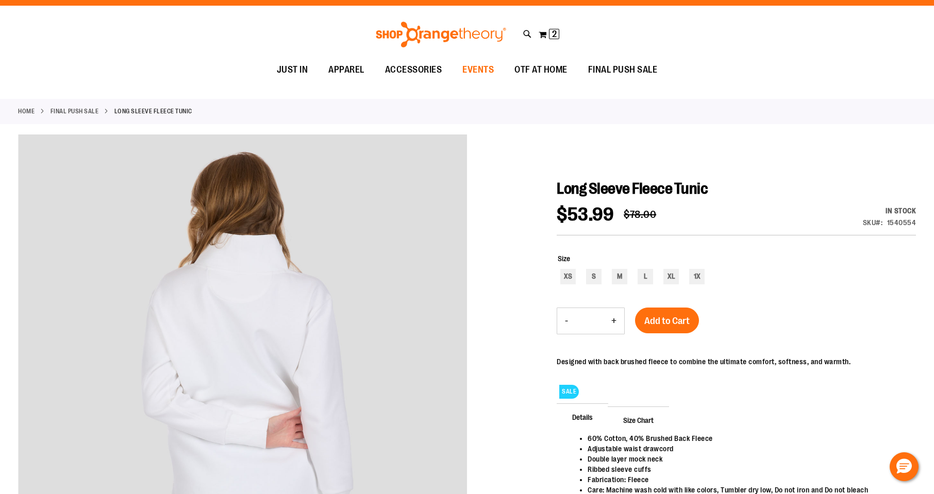
scroll to position [0, 0]
